Goal: Information Seeking & Learning: Learn about a topic

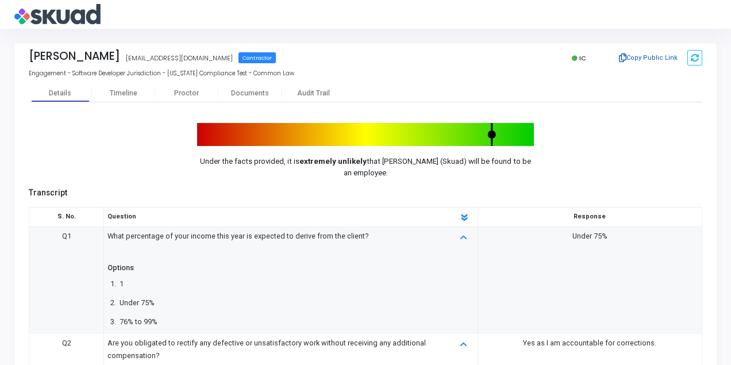
click at [648, 58] on button "Copy Public Link" at bounding box center [649, 57] width 66 height 17
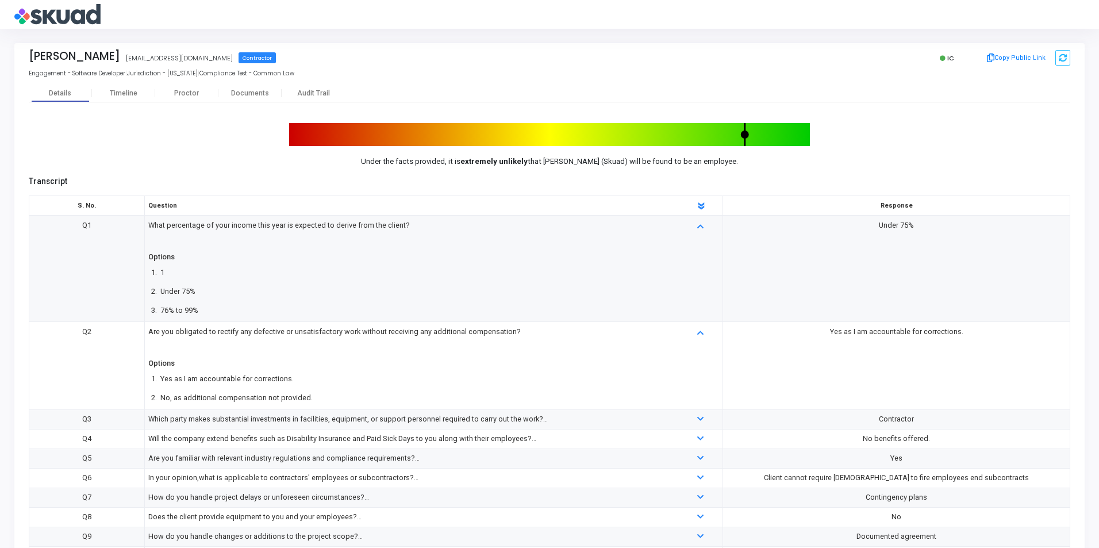
drag, startPoint x: 632, startPoint y: 0, endPoint x: 856, endPoint y: 95, distance: 243.6
click at [856, 95] on div "Details Timeline [PERSON_NAME] Documents Audit Trail" at bounding box center [549, 92] width 1041 height 17
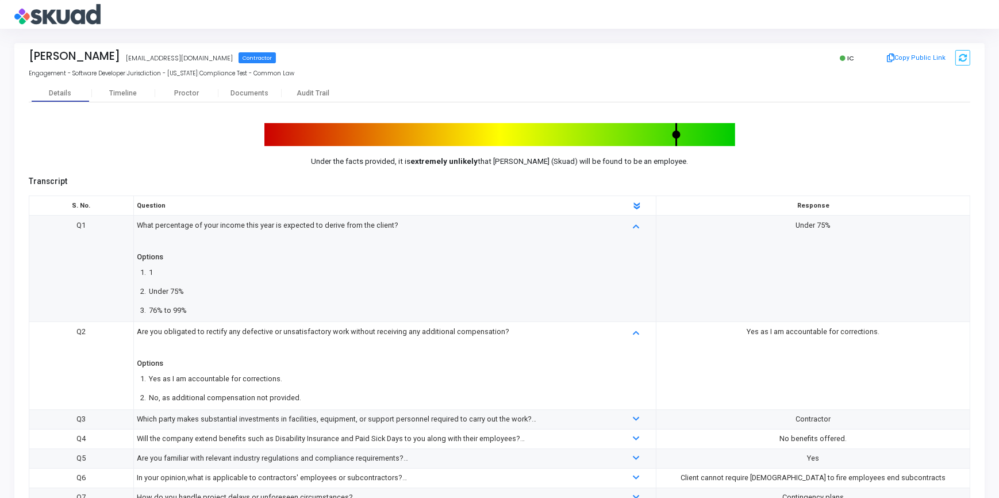
drag, startPoint x: 1082, startPoint y: 0, endPoint x: 741, endPoint y: 206, distance: 398.1
click at [741, 206] on th "Response" at bounding box center [813, 206] width 314 height 20
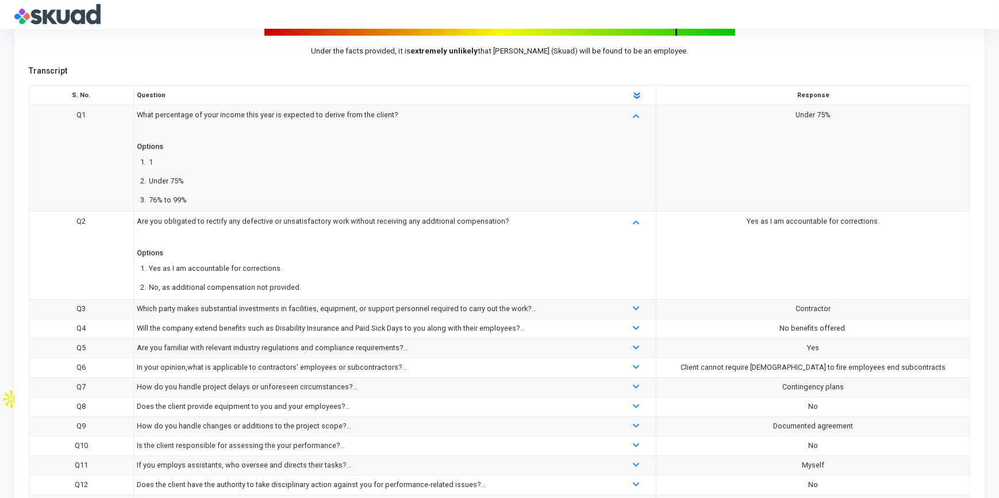
scroll to position [294, 0]
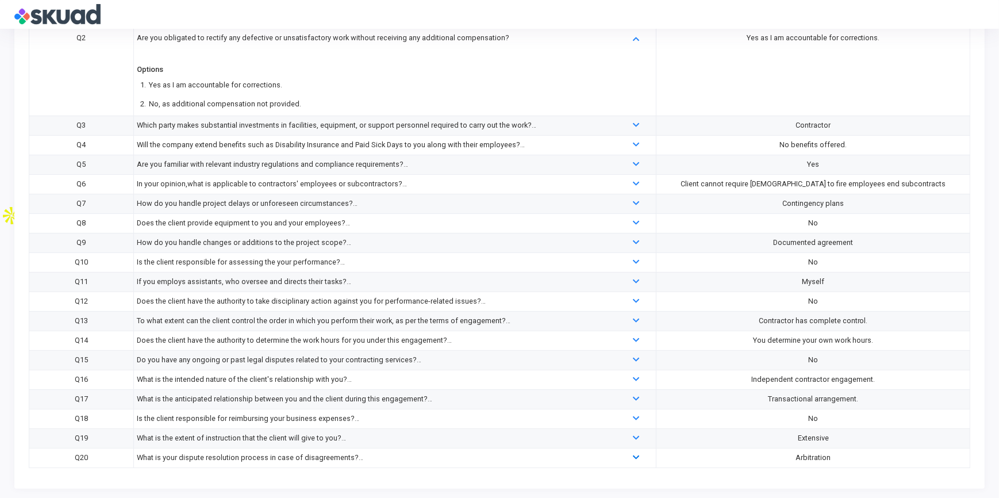
click at [635, 457] on icon at bounding box center [636, 457] width 6 height 7
click at [613, 432] on mat-tooltip-component "Hide Details" at bounding box center [637, 436] width 57 height 32
click at [633, 432] on div at bounding box center [636, 438] width 44 height 13
click at [635, 419] on icon at bounding box center [636, 418] width 6 height 7
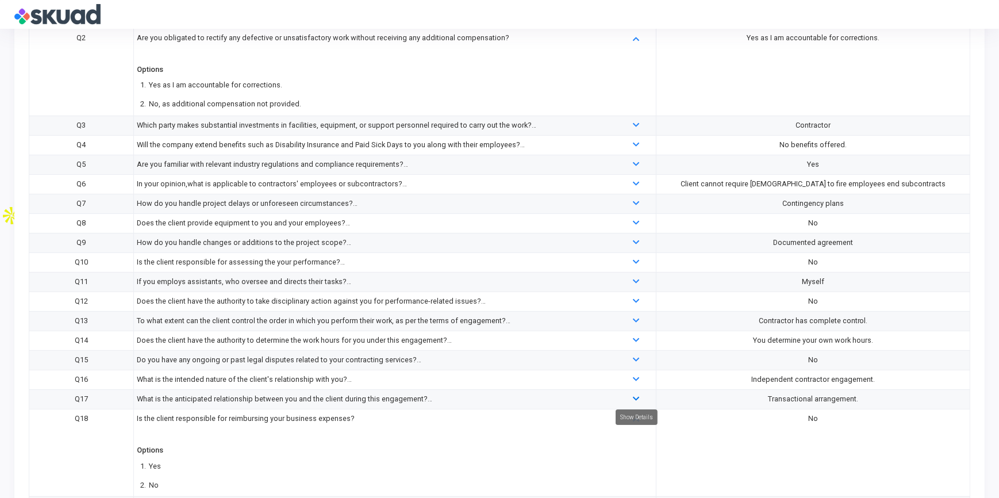
click at [637, 400] on icon at bounding box center [636, 398] width 6 height 7
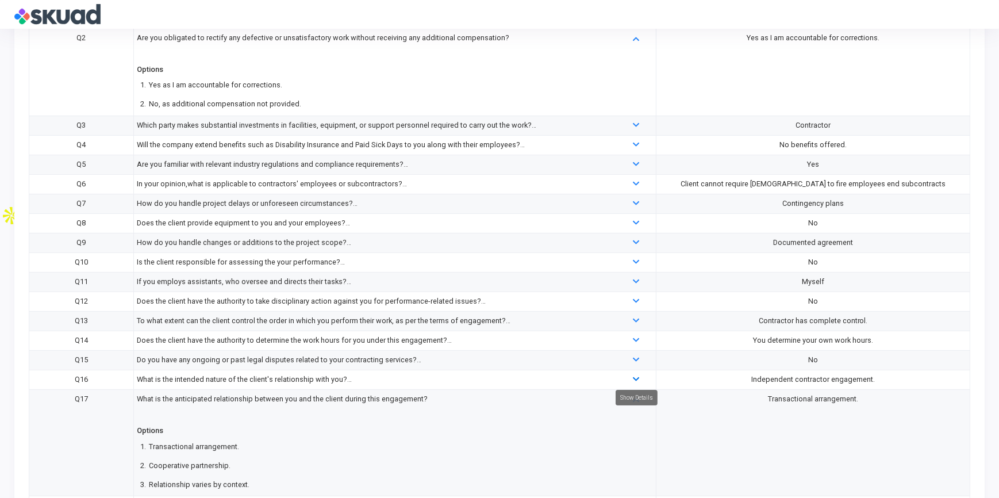
click at [637, 379] on icon at bounding box center [636, 379] width 6 height 7
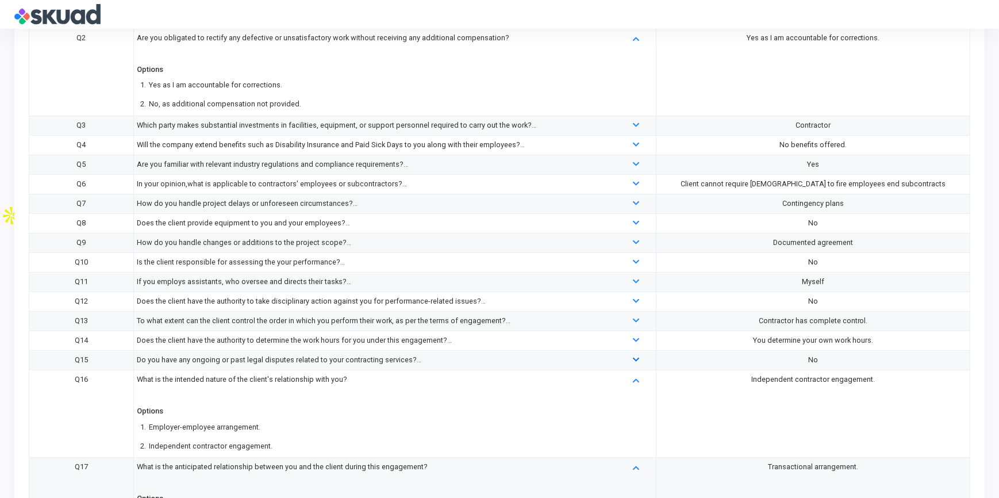
click at [636, 360] on icon at bounding box center [636, 359] width 6 height 7
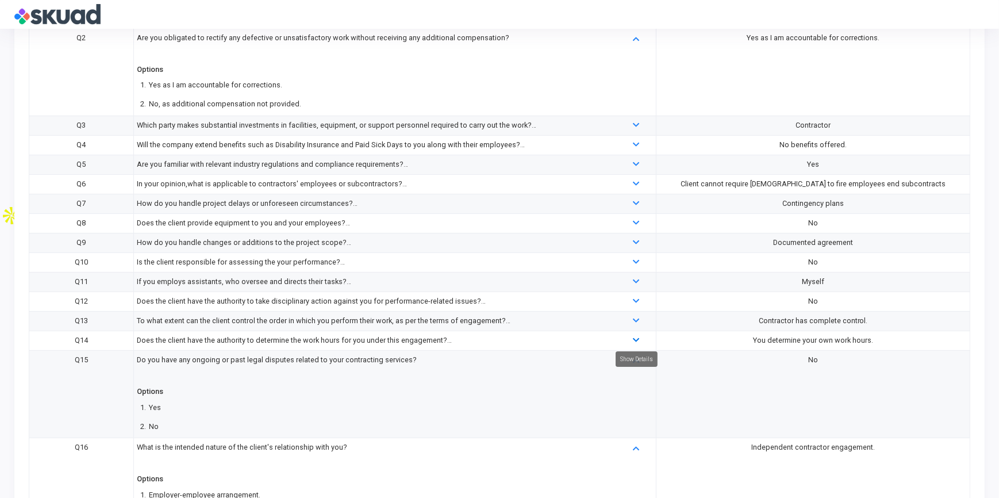
click at [633, 338] on icon at bounding box center [636, 340] width 6 height 7
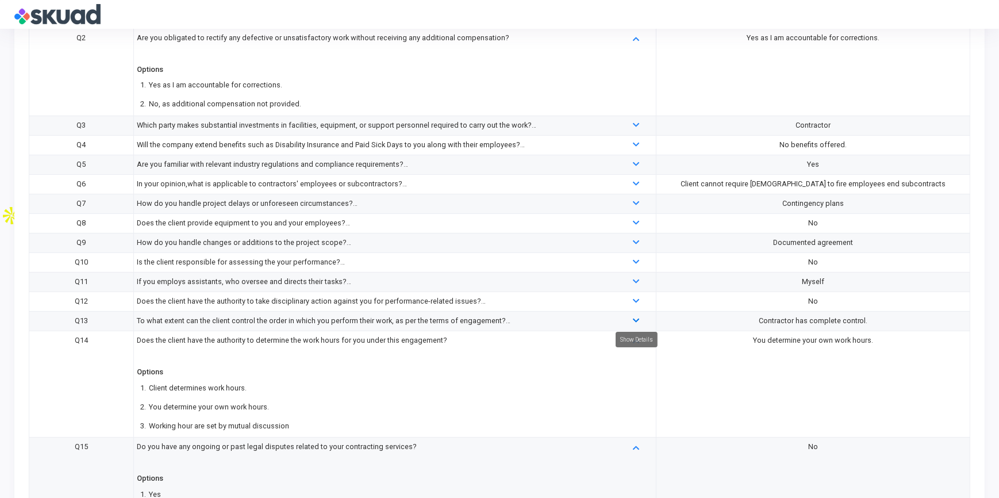
click at [633, 320] on icon at bounding box center [636, 320] width 6 height 7
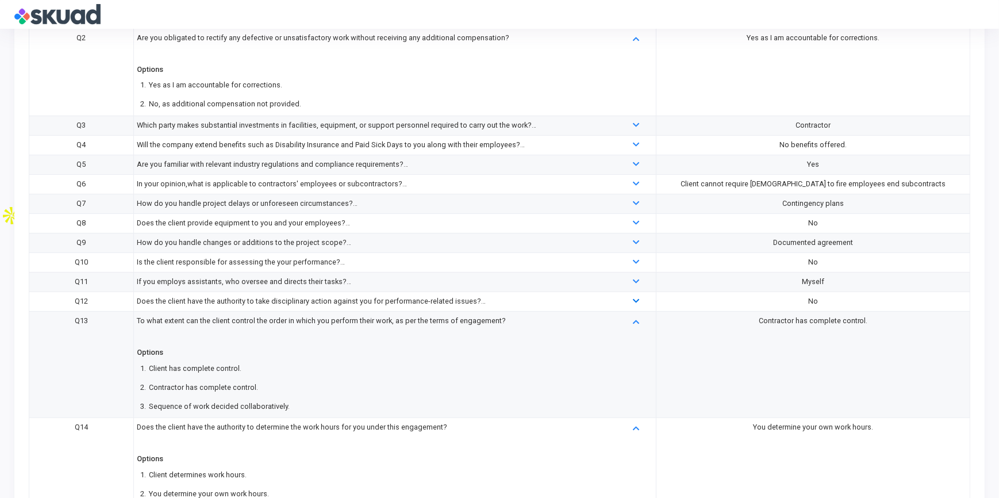
click at [633, 302] on icon at bounding box center [636, 301] width 6 height 7
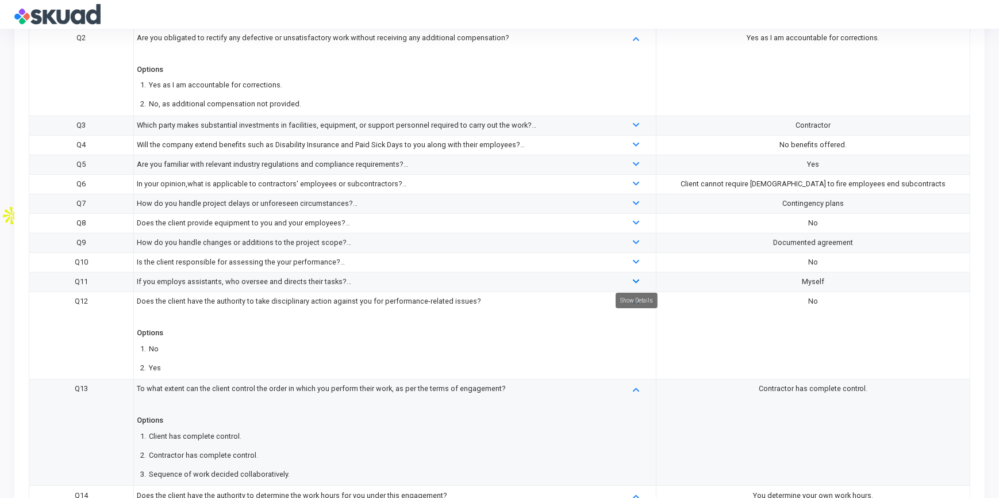
click at [633, 280] on icon at bounding box center [636, 281] width 6 height 7
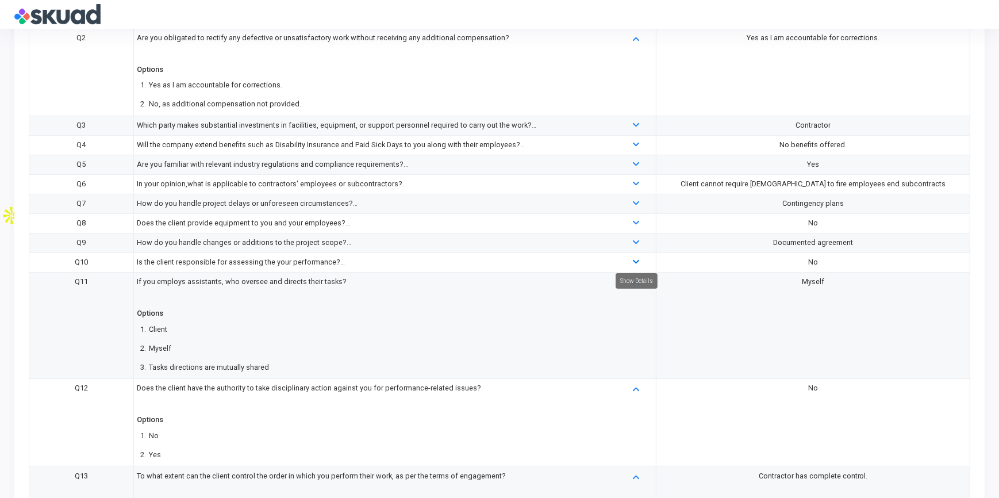
click at [633, 259] on icon at bounding box center [636, 262] width 6 height 7
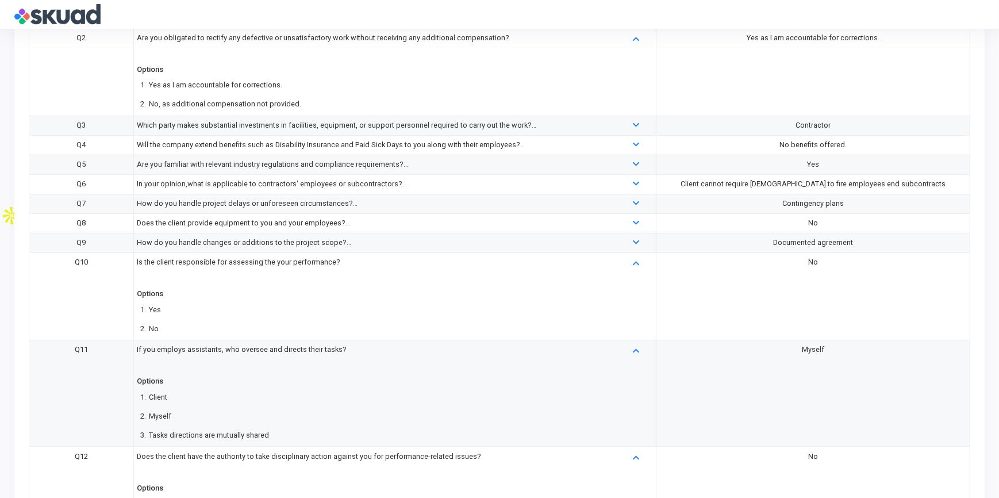
click at [631, 236] on div at bounding box center [636, 242] width 44 height 13
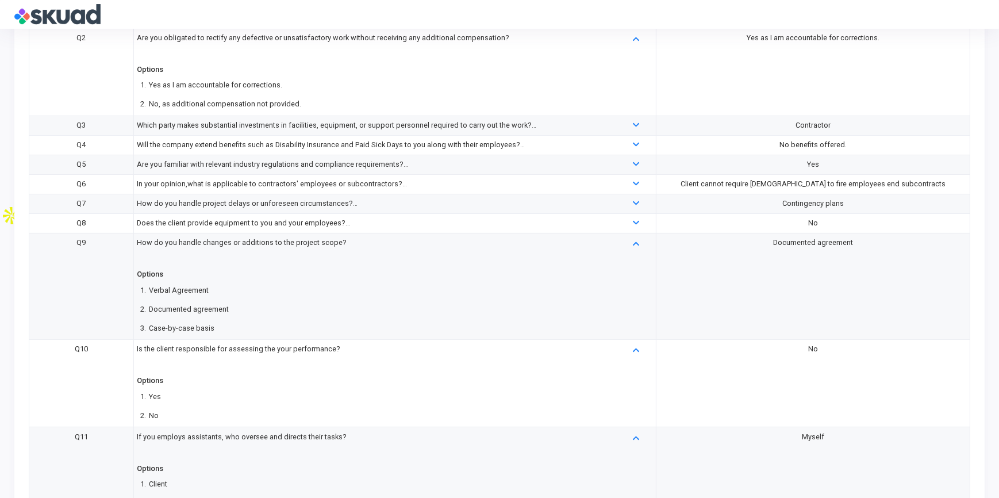
click at [631, 221] on div at bounding box center [636, 223] width 44 height 13
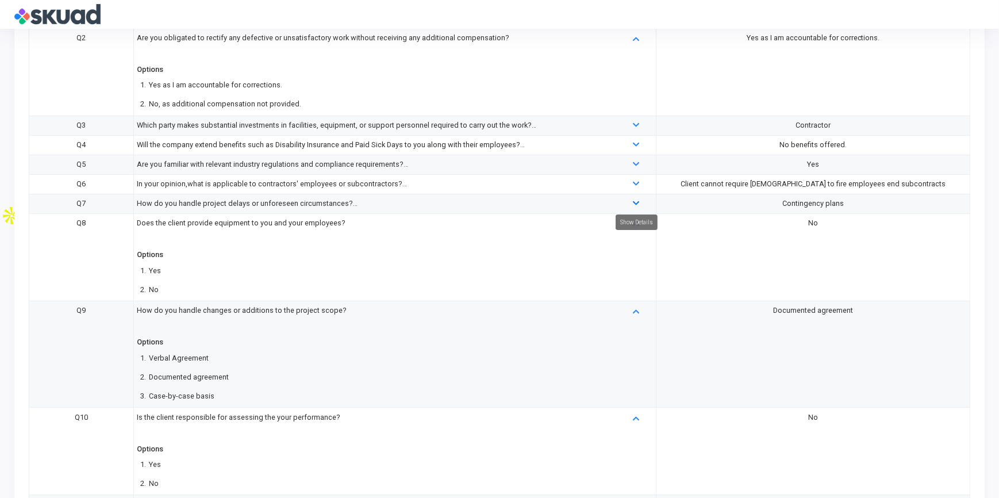
click at [633, 202] on icon at bounding box center [636, 203] width 6 height 7
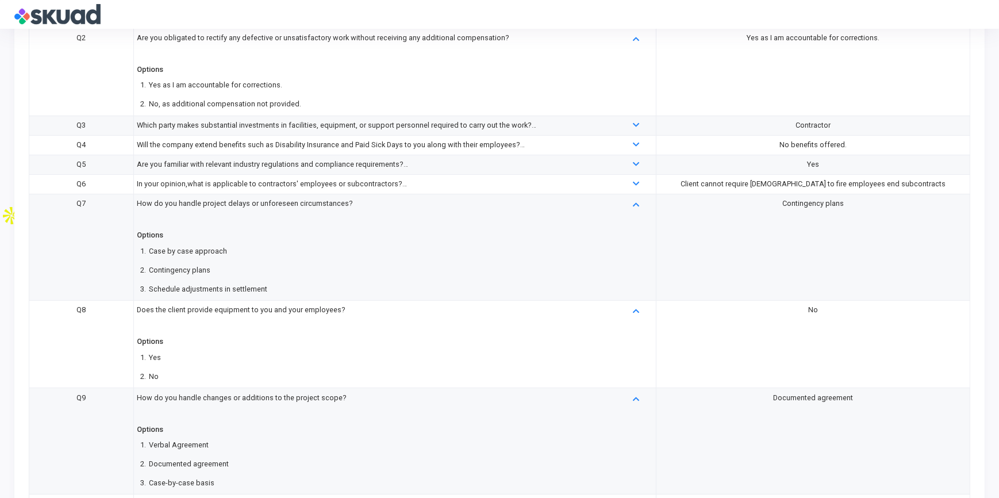
click at [632, 179] on div at bounding box center [636, 184] width 44 height 13
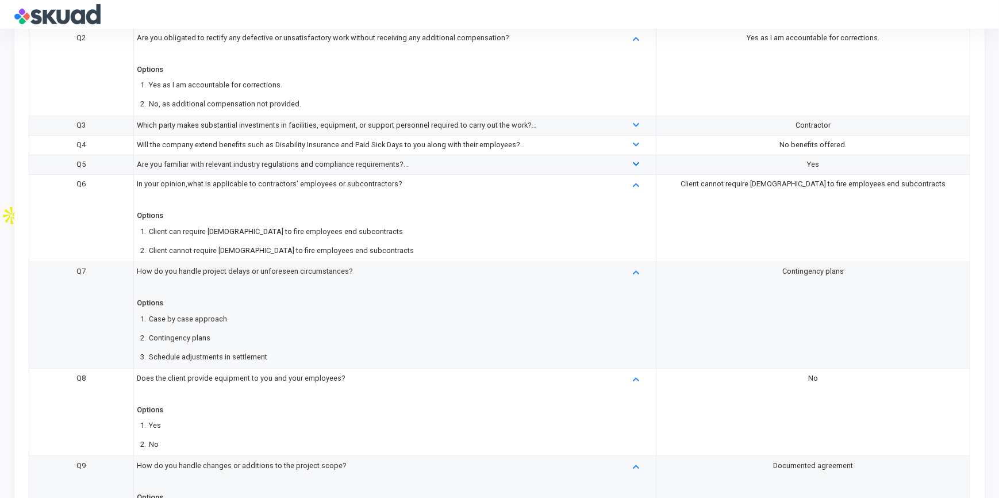
click at [634, 164] on icon at bounding box center [636, 164] width 6 height 7
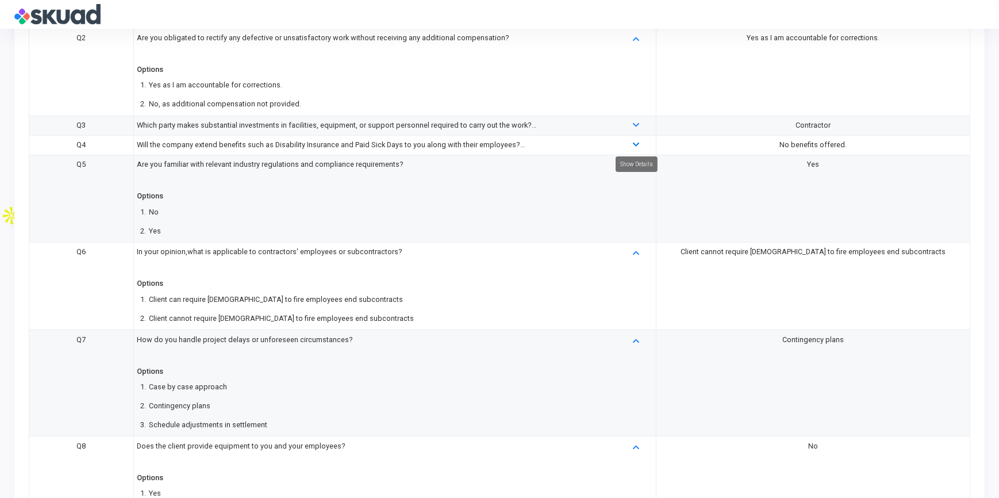
click at [635, 142] on icon at bounding box center [636, 144] width 6 height 7
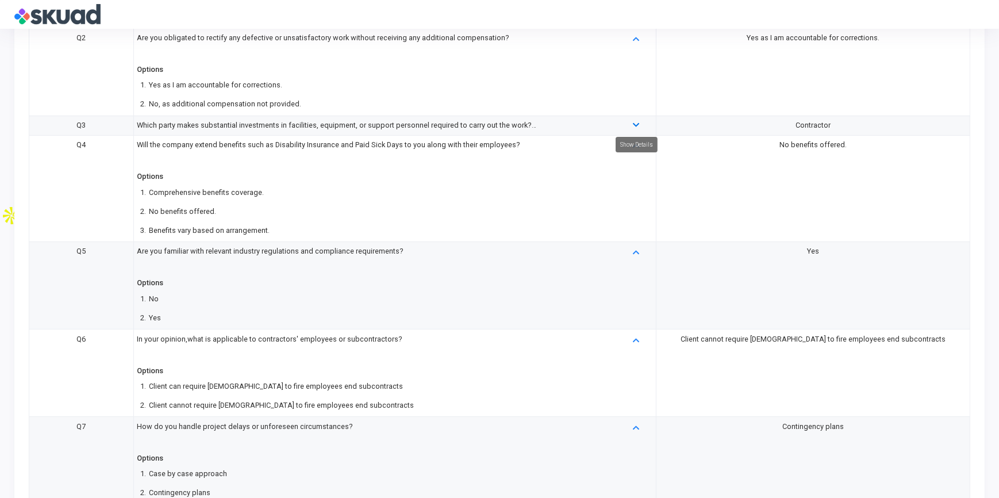
click at [633, 124] on icon at bounding box center [636, 125] width 6 height 7
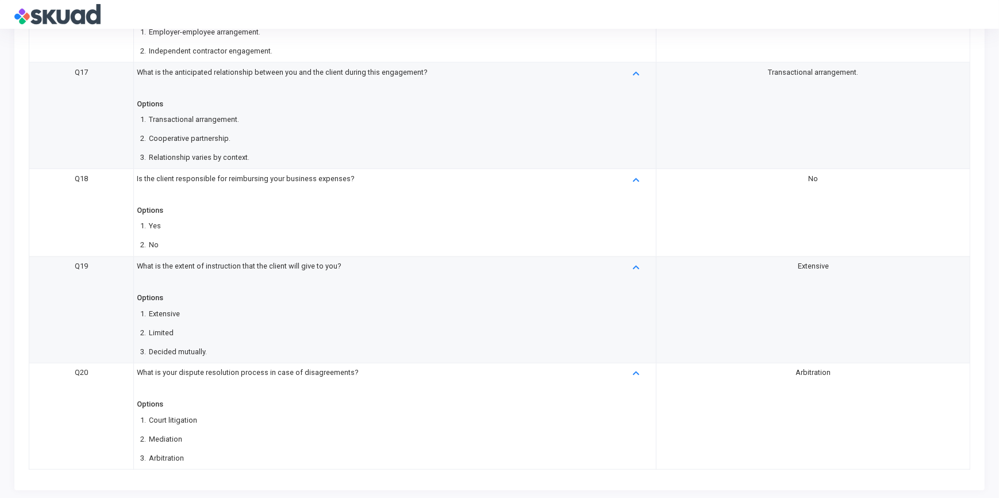
scroll to position [1706, 0]
click at [668, 378] on td "Arbitration" at bounding box center [813, 414] width 314 height 106
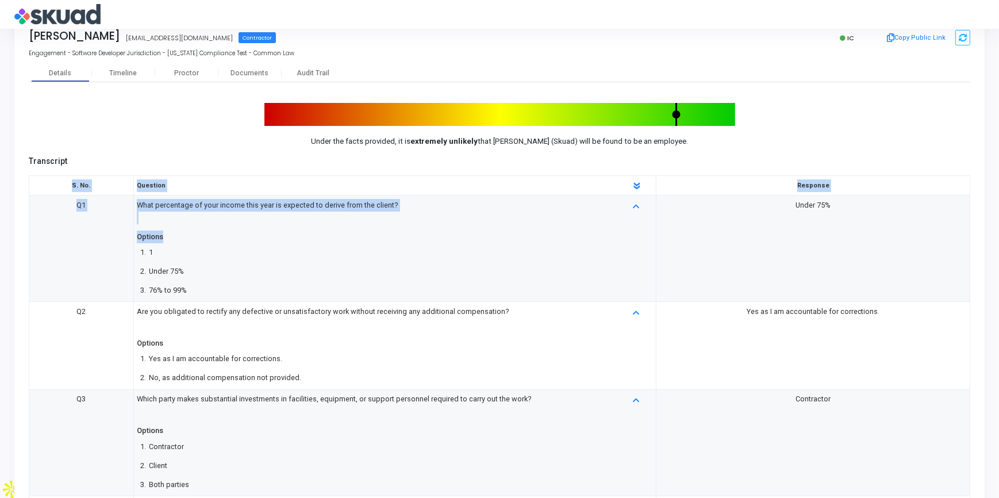
scroll to position [0, 0]
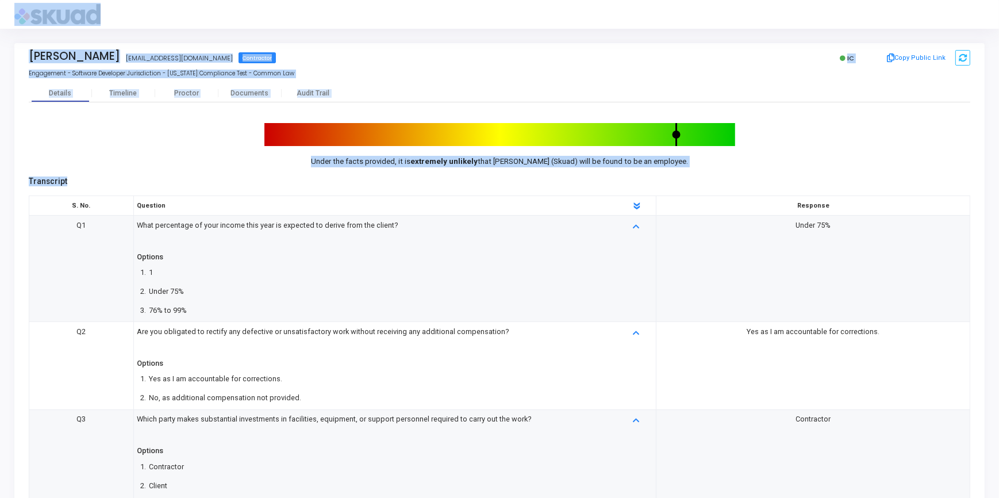
drag, startPoint x: 956, startPoint y: 471, endPoint x: 19, endPoint y: 17, distance: 1041.3
click at [19, 17] on div "[PERSON_NAME] [EMAIL_ADDRESS][DOMAIN_NAME] Contractor IC Copy Public Link Engag…" at bounding box center [499, 249] width 999 height 498
copy div "[PERSON_NAME] [EMAIL_ADDRESS][DOMAIN_NAME] Contractor IC Copy Public Link Engag…"
click at [532, 197] on th "Question" at bounding box center [394, 206] width 522 height 20
